Goal: Task Accomplishment & Management: Manage account settings

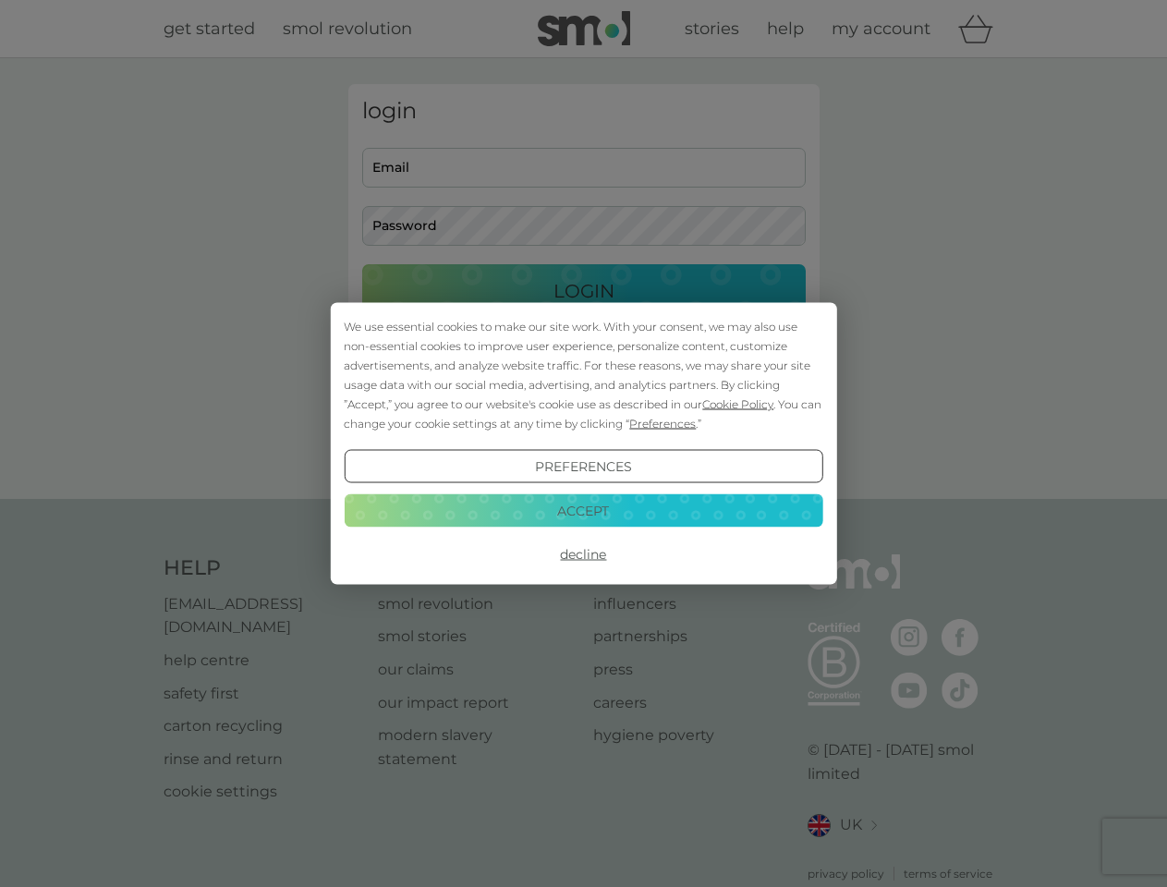
click at [739, 404] on span "Cookie Policy" at bounding box center [737, 404] width 71 height 14
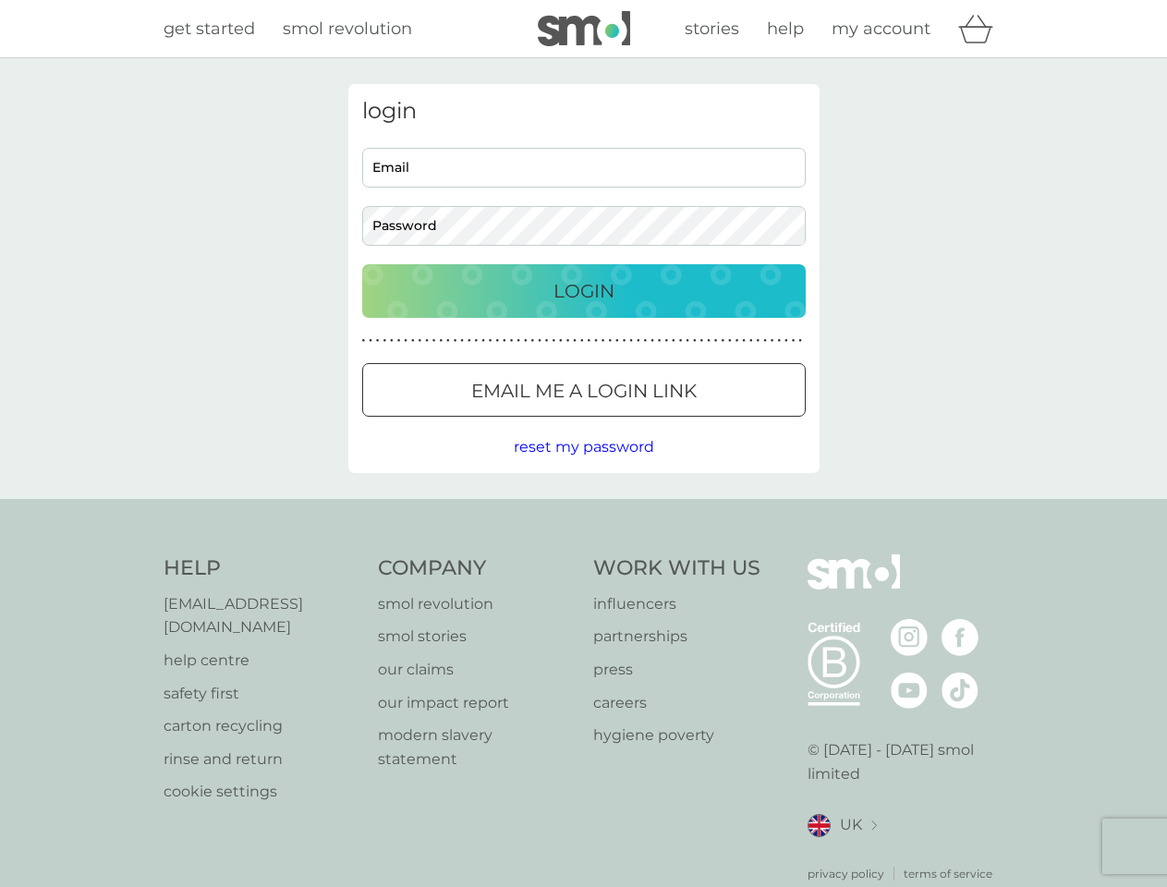
click at [661, 423] on div "login Email Password Login ● ● ● ● ● ● ● ● ● ● ● ● ● ● ● ● ● ● ● ● ● ● ● ● ● ● …" at bounding box center [583, 278] width 471 height 389
click at [583, 467] on div "login Email Password Login ● ● ● ● ● ● ● ● ● ● ● ● ● ● ● ● ● ● ● ● ● ● ● ● ● ● …" at bounding box center [583, 278] width 471 height 389
click at [583, 555] on div "Help [EMAIL_ADDRESS][DOMAIN_NAME] help centre safety first carton recycling rin…" at bounding box center [584, 719] width 841 height 328
click at [583, 510] on div "Help [EMAIL_ADDRESS][DOMAIN_NAME] help centre safety first carton recycling rin…" at bounding box center [583, 718] width 1167 height 439
